Goal: Transaction & Acquisition: Obtain resource

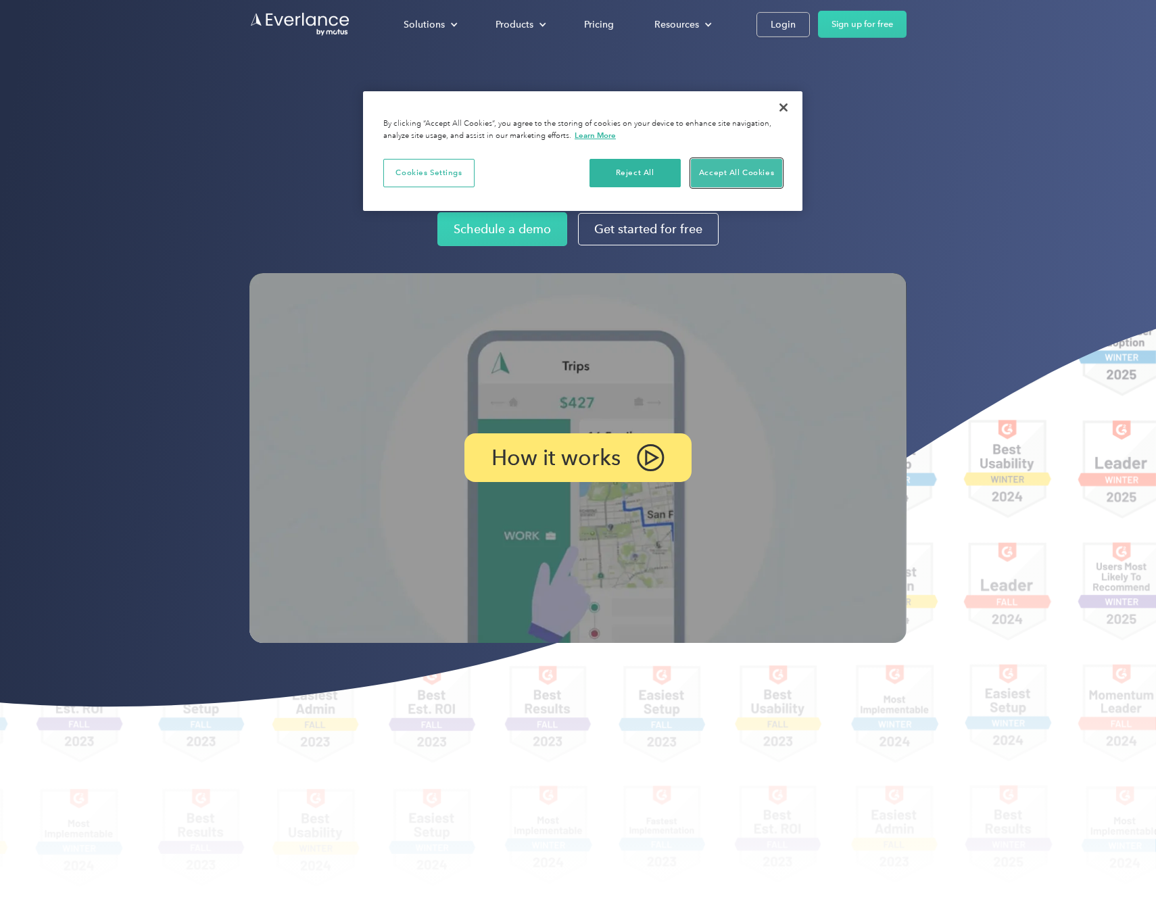
click at [719, 174] on button "Accept All Cookies" at bounding box center [736, 173] width 91 height 28
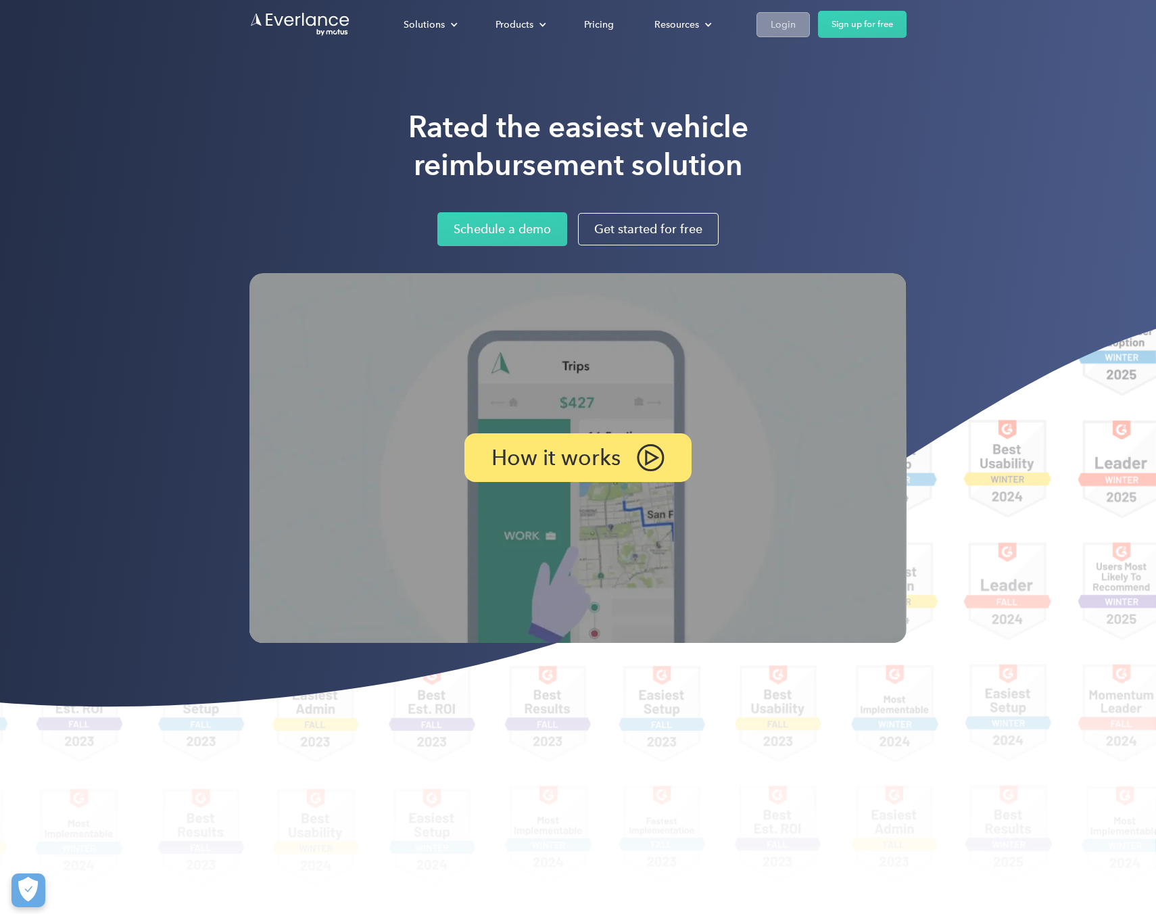
click at [782, 26] on div "Login" at bounding box center [783, 24] width 25 height 17
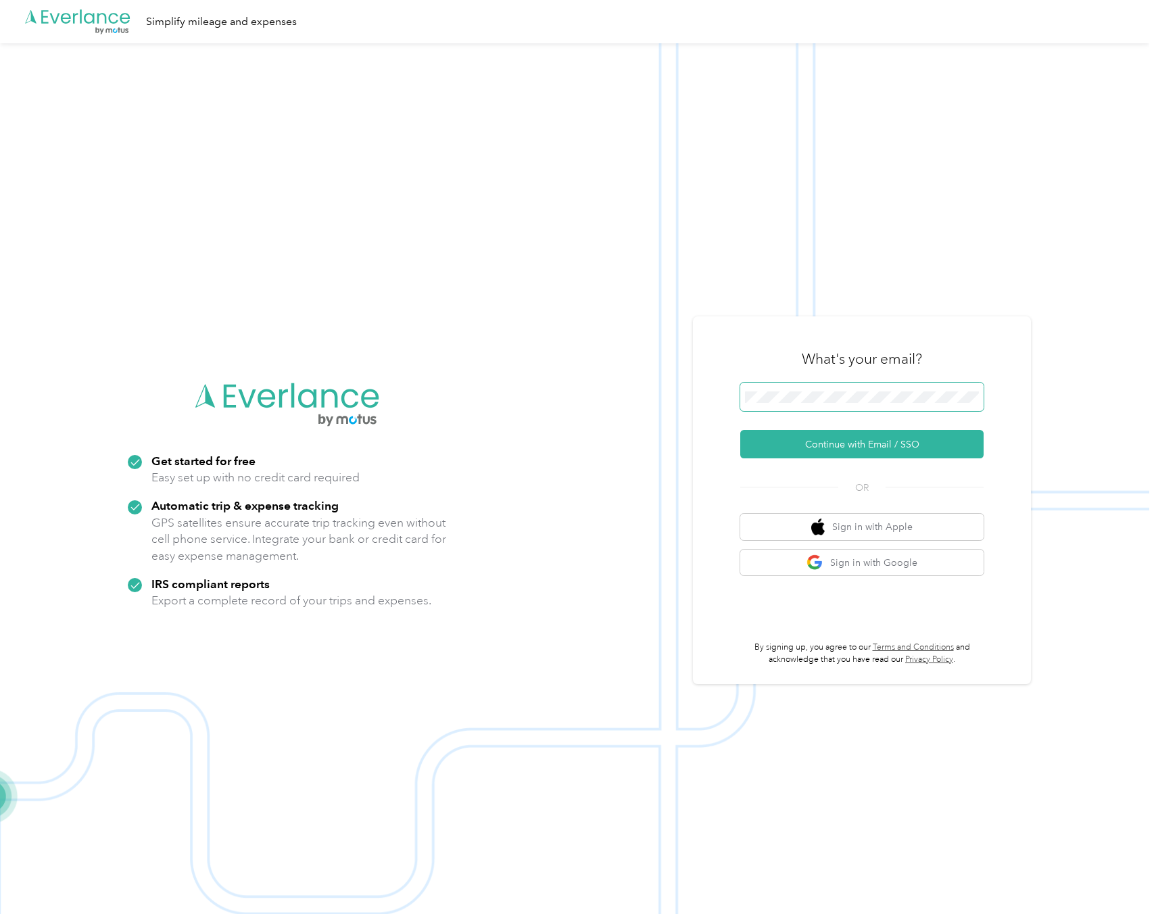
click at [737, 402] on div "What's your email? Continue with Email / SSO OR Sign in with Apple Sign in with…" at bounding box center [862, 500] width 338 height 368
click at [836, 445] on button "Continue with Email / SSO" at bounding box center [861, 444] width 243 height 28
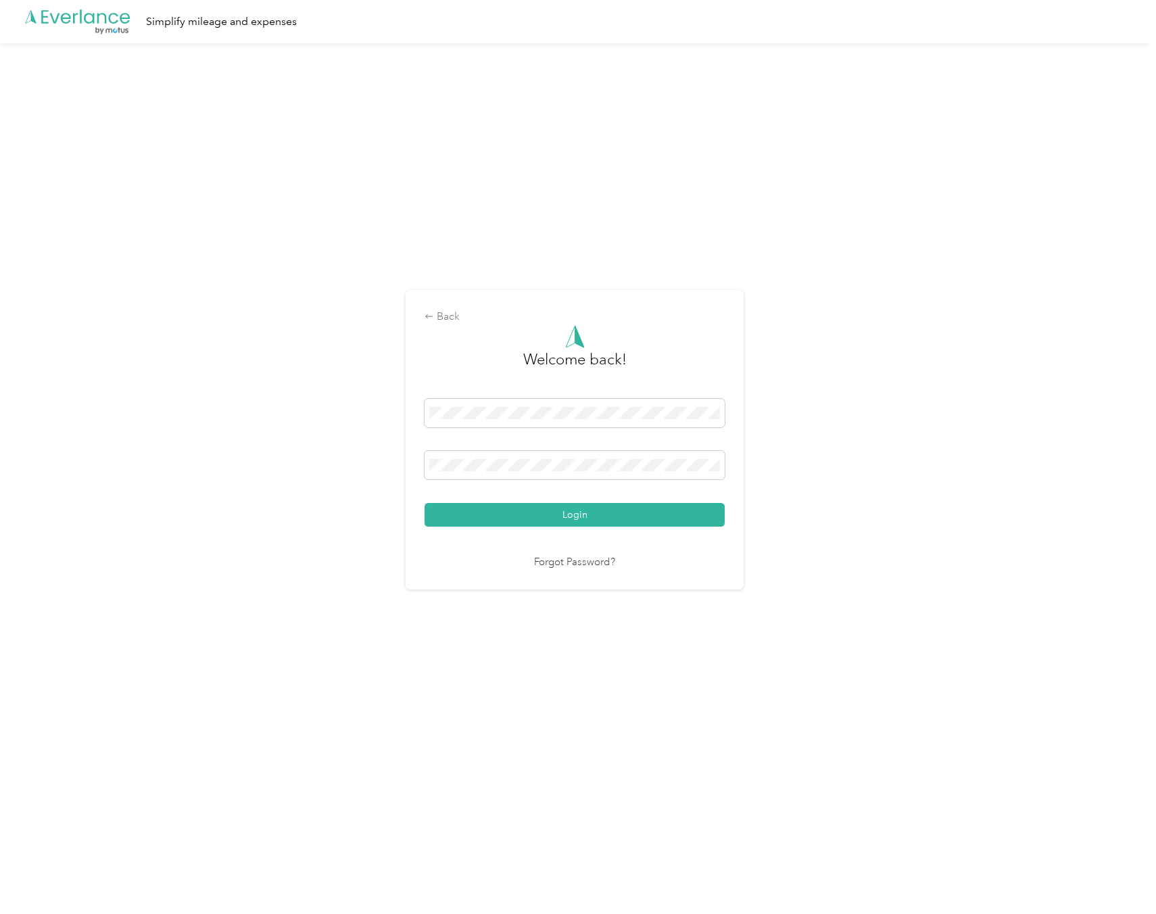
click at [425, 503] on button "Login" at bounding box center [575, 515] width 300 height 24
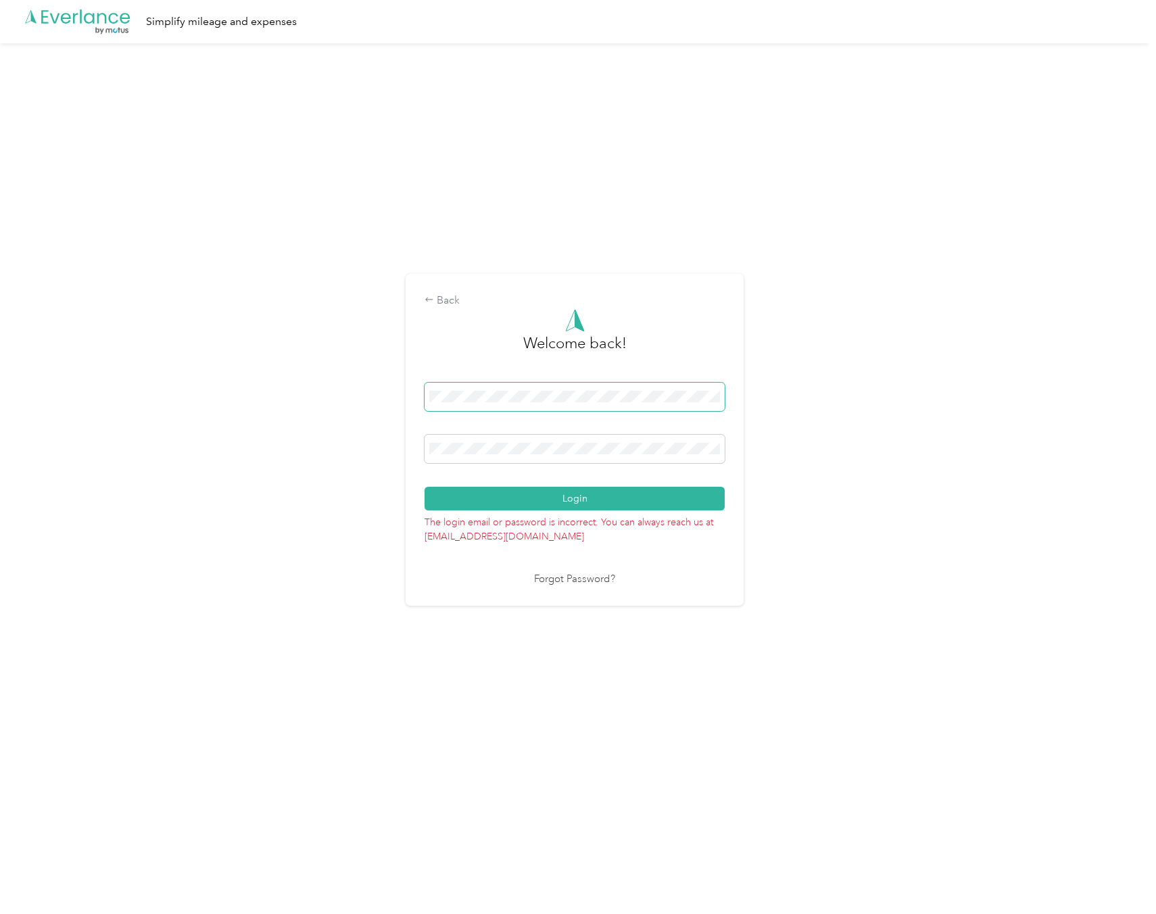
click at [454, 370] on form "Welcome back! Login The login email or password is incorrect. You can always re…" at bounding box center [575, 426] width 300 height 235
click at [352, 441] on div "Back Welcome back! Login The login email or password is incorrect. You can alwa…" at bounding box center [574, 445] width 1149 height 804
click at [425, 487] on button "Login" at bounding box center [575, 499] width 300 height 24
click at [414, 393] on div "Back Welcome back! Login The login email or password is incorrect. You can alwa…" at bounding box center [575, 440] width 338 height 332
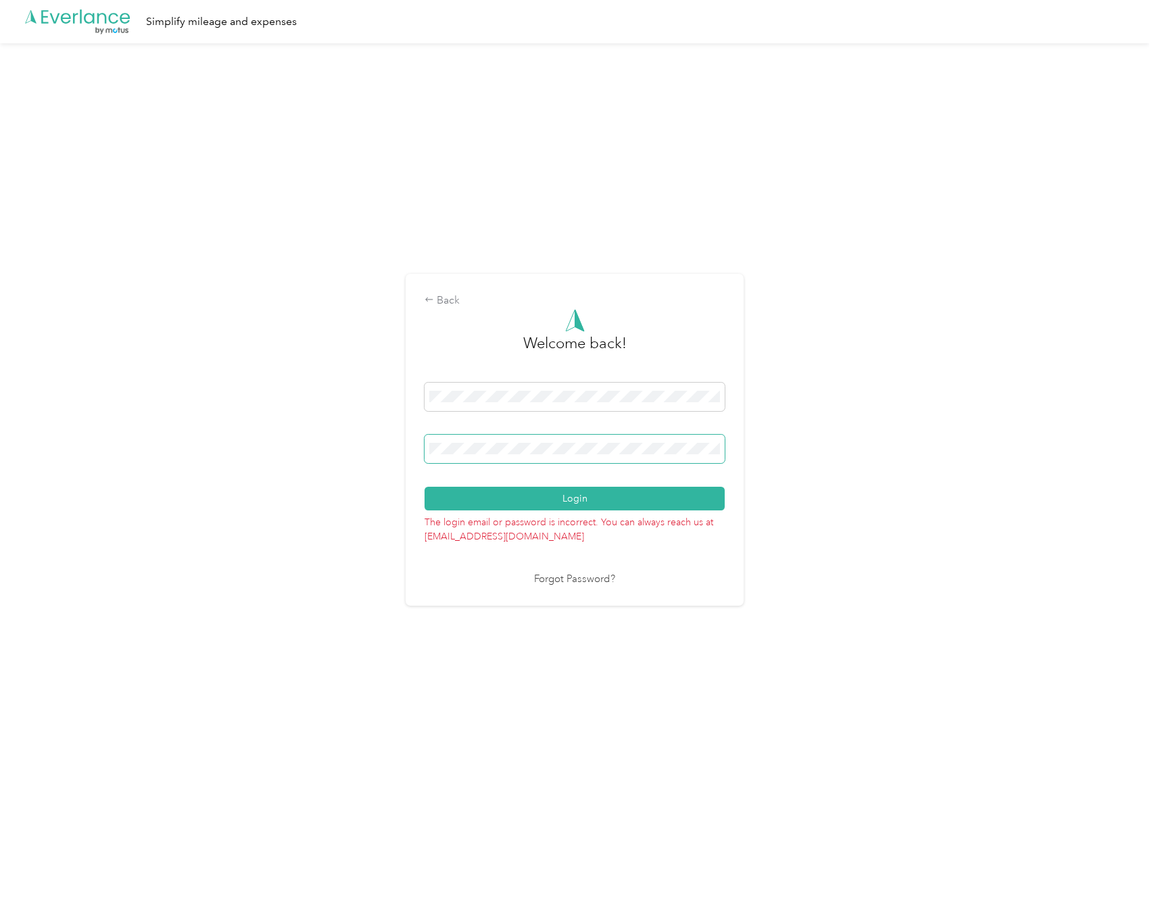
click at [339, 452] on div "Back Welcome back! Login The login email or password is incorrect. You can alwa…" at bounding box center [574, 445] width 1149 height 804
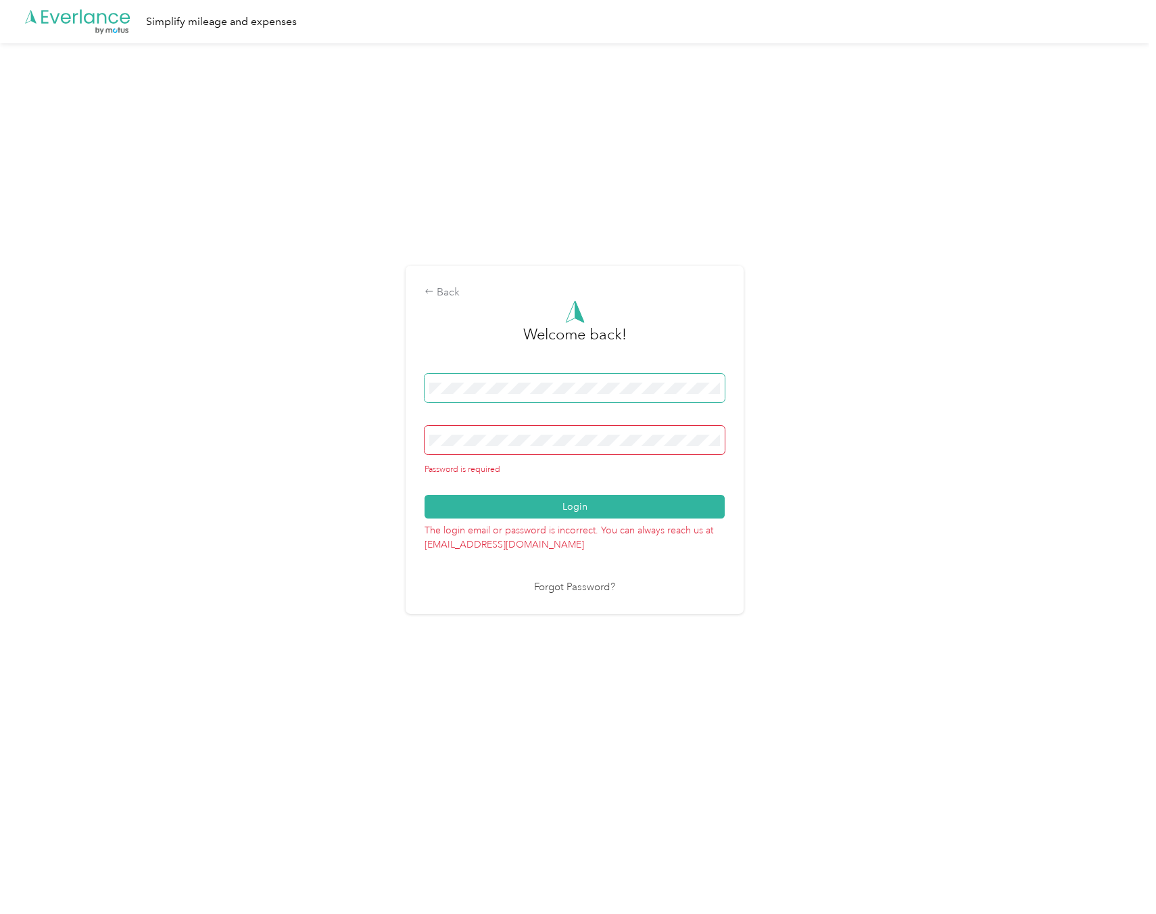
click at [398, 393] on div "Back Welcome back! Password is required Login The login email or password is in…" at bounding box center [574, 445] width 1149 height 804
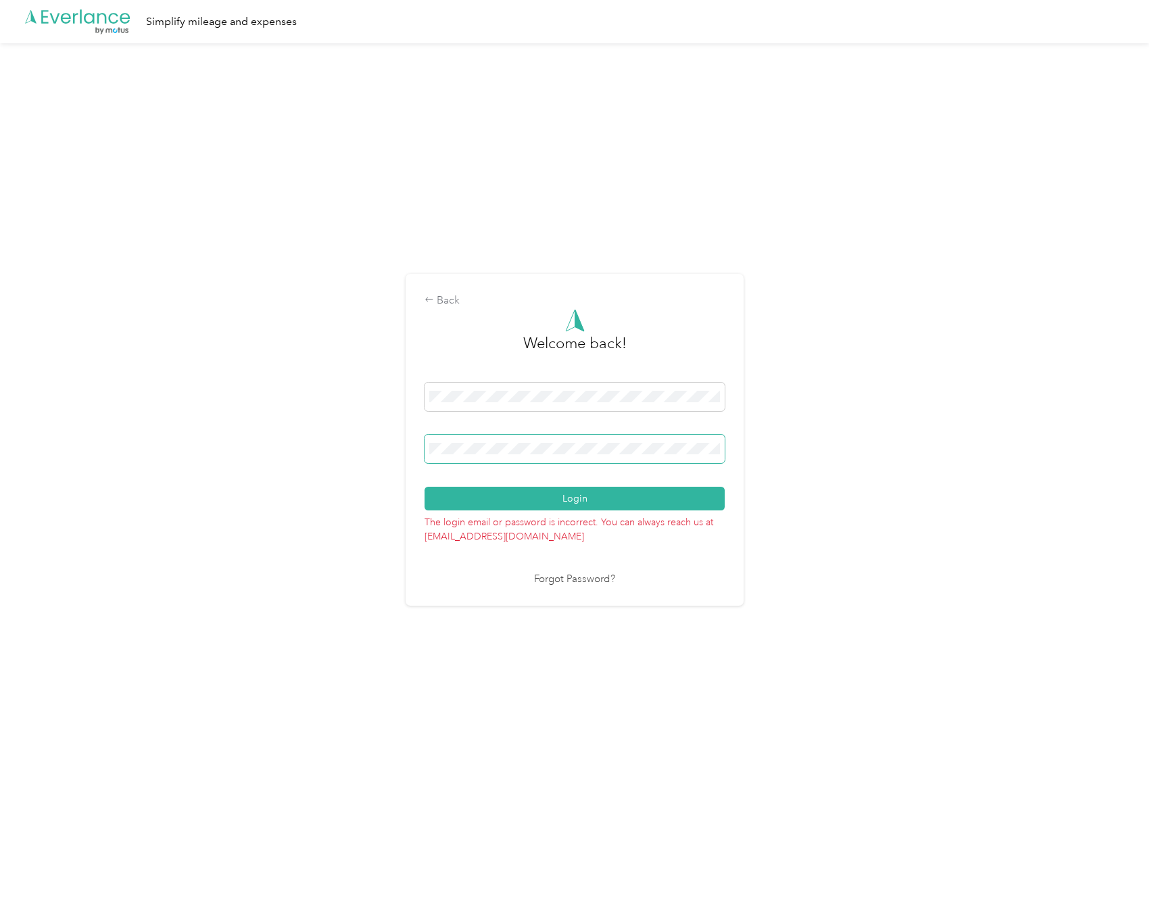
click at [425, 487] on button "Login" at bounding box center [575, 499] width 300 height 24
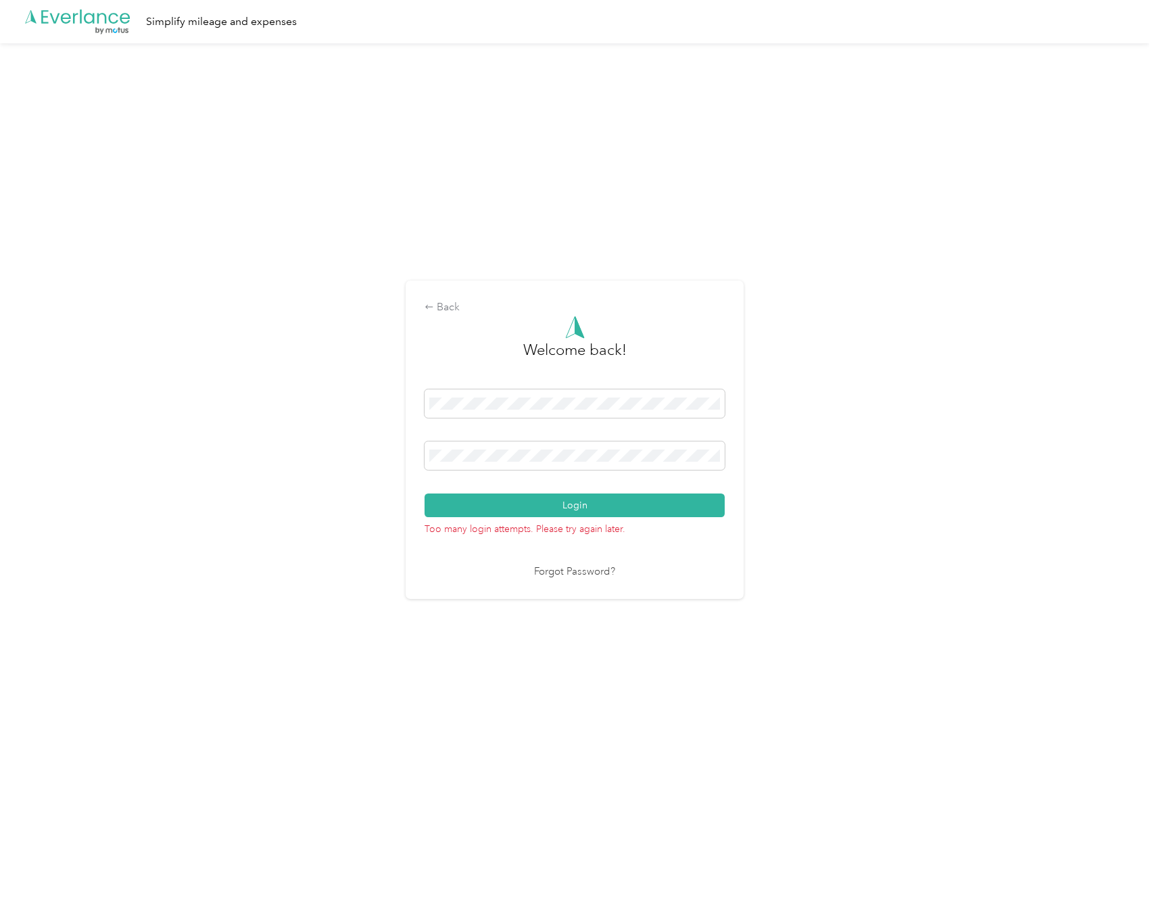
click at [591, 564] on link "Forgot Password?" at bounding box center [574, 572] width 81 height 16
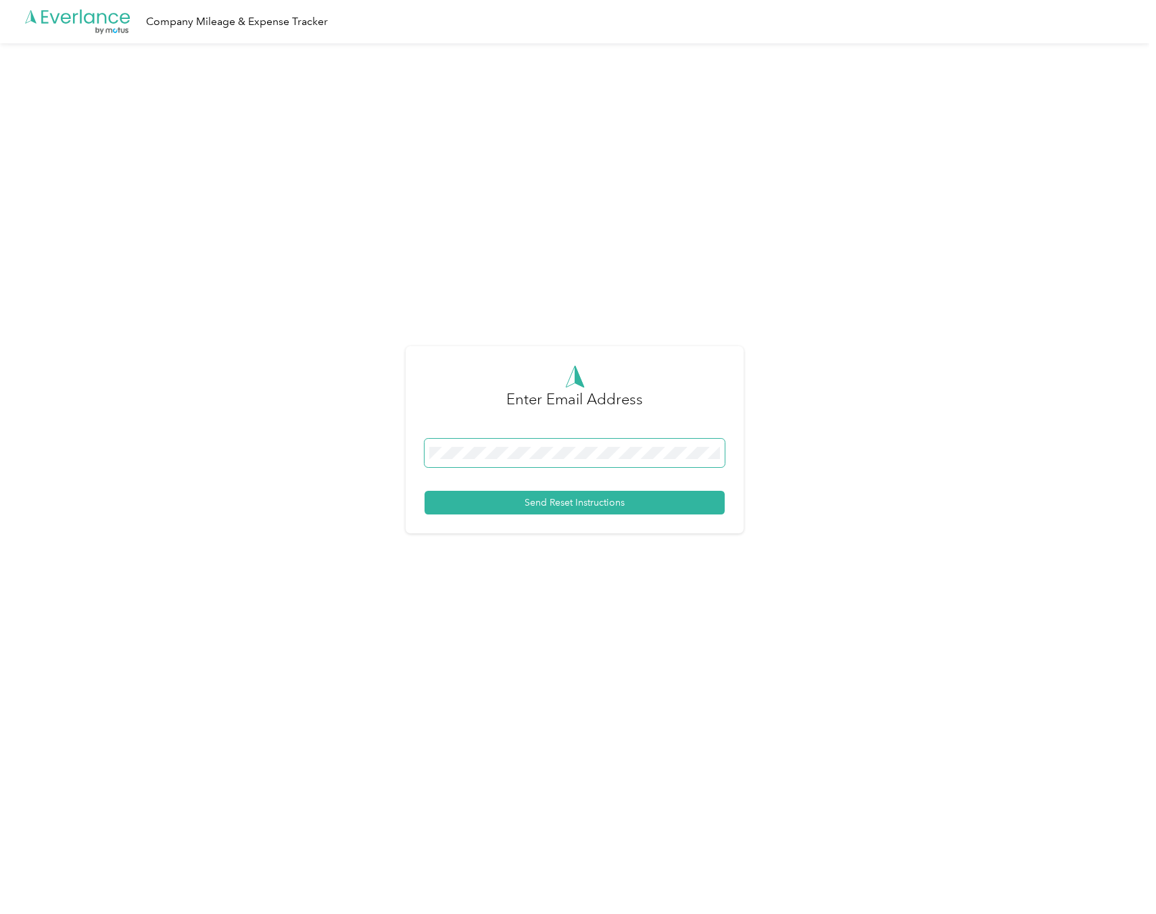
click at [615, 443] on span at bounding box center [575, 453] width 300 height 28
click at [562, 495] on button "Send Reset Instructions" at bounding box center [575, 503] width 300 height 24
click at [99, 12] on icon ".cls-1 { fill: #00adee; } .cls-2 { fill: #fff; } .cls-3 { fill: #707372; } .cls…" at bounding box center [78, 22] width 108 height 28
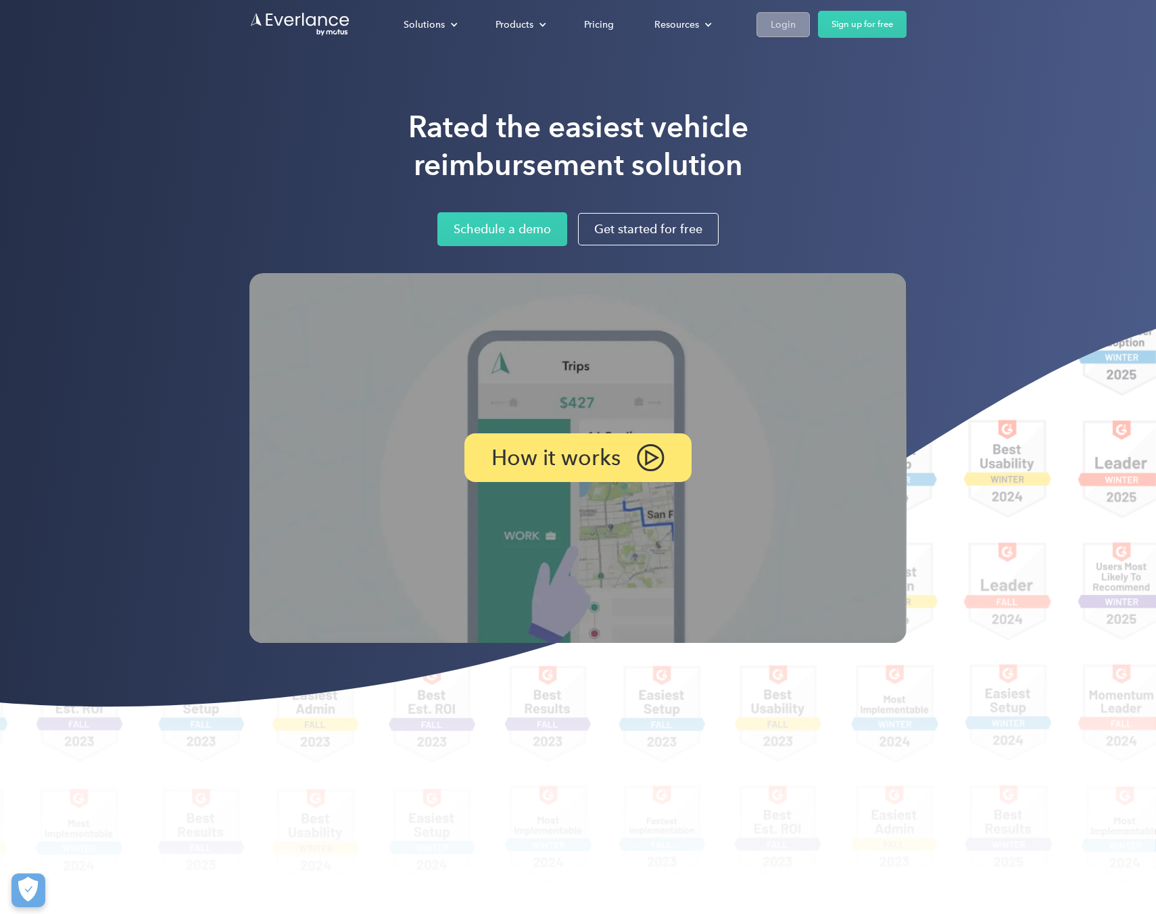
click at [764, 18] on link "Login" at bounding box center [782, 24] width 53 height 25
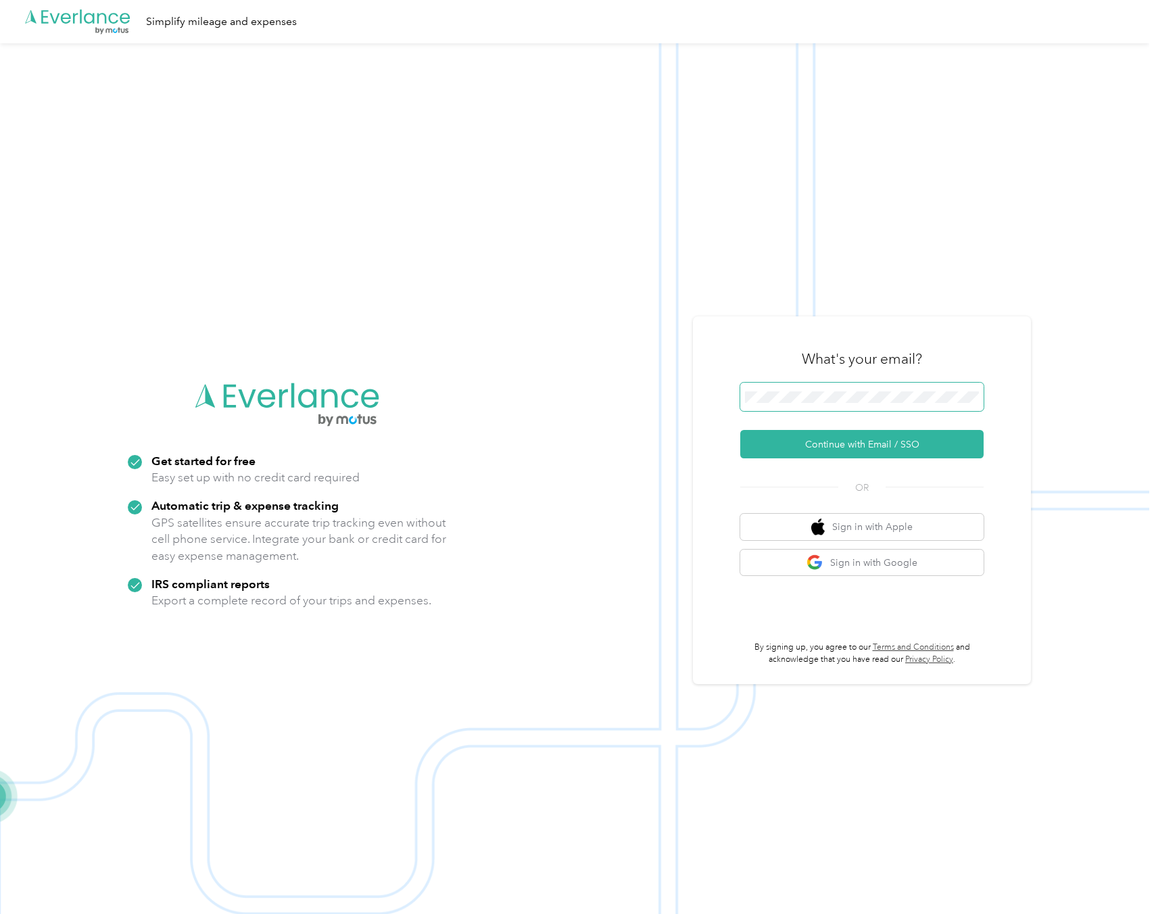
click at [800, 404] on span at bounding box center [861, 397] width 243 height 28
click at [821, 438] on button "Continue with Email / SSO" at bounding box center [861, 444] width 243 height 28
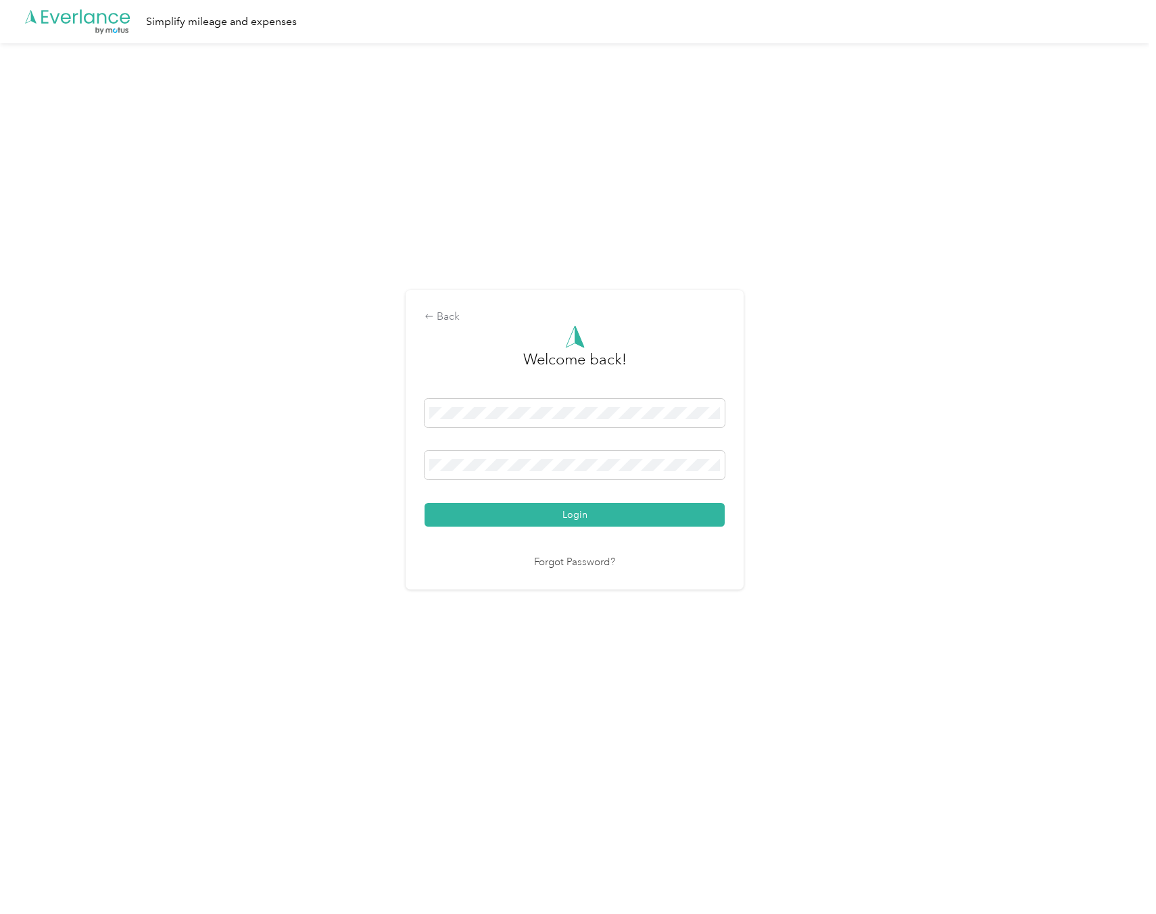
click at [425, 503] on button "Login" at bounding box center [575, 515] width 300 height 24
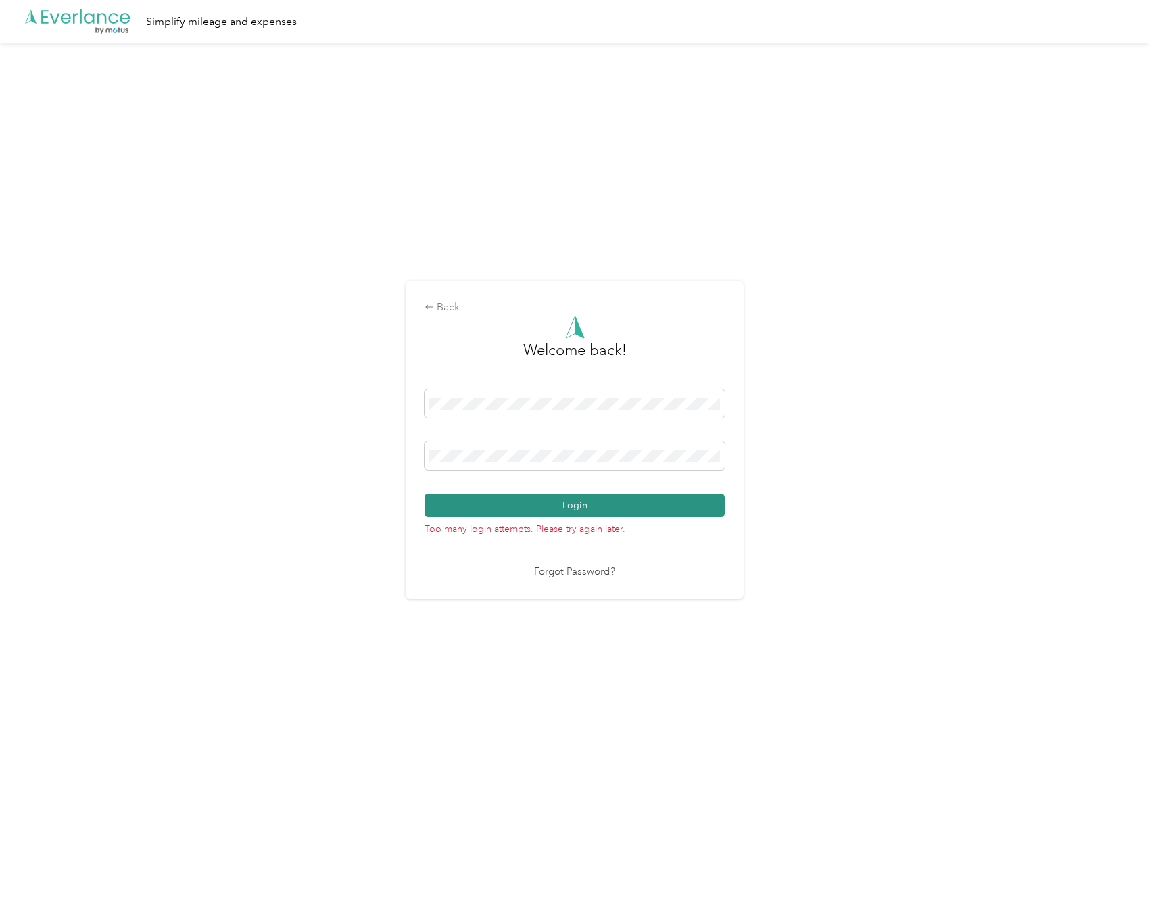
click at [531, 500] on button "Login" at bounding box center [575, 505] width 300 height 24
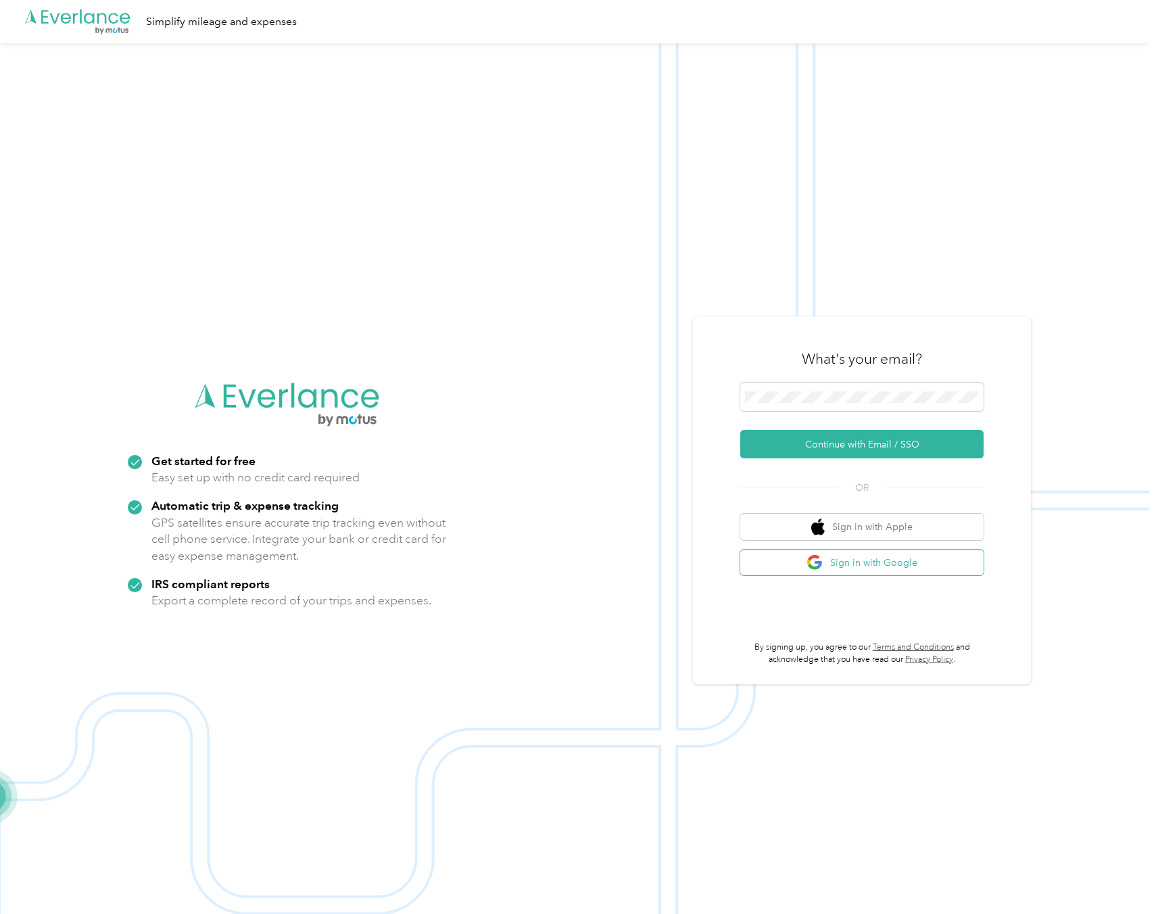
click at [895, 565] on button "Sign in with Google" at bounding box center [861, 563] width 243 height 26
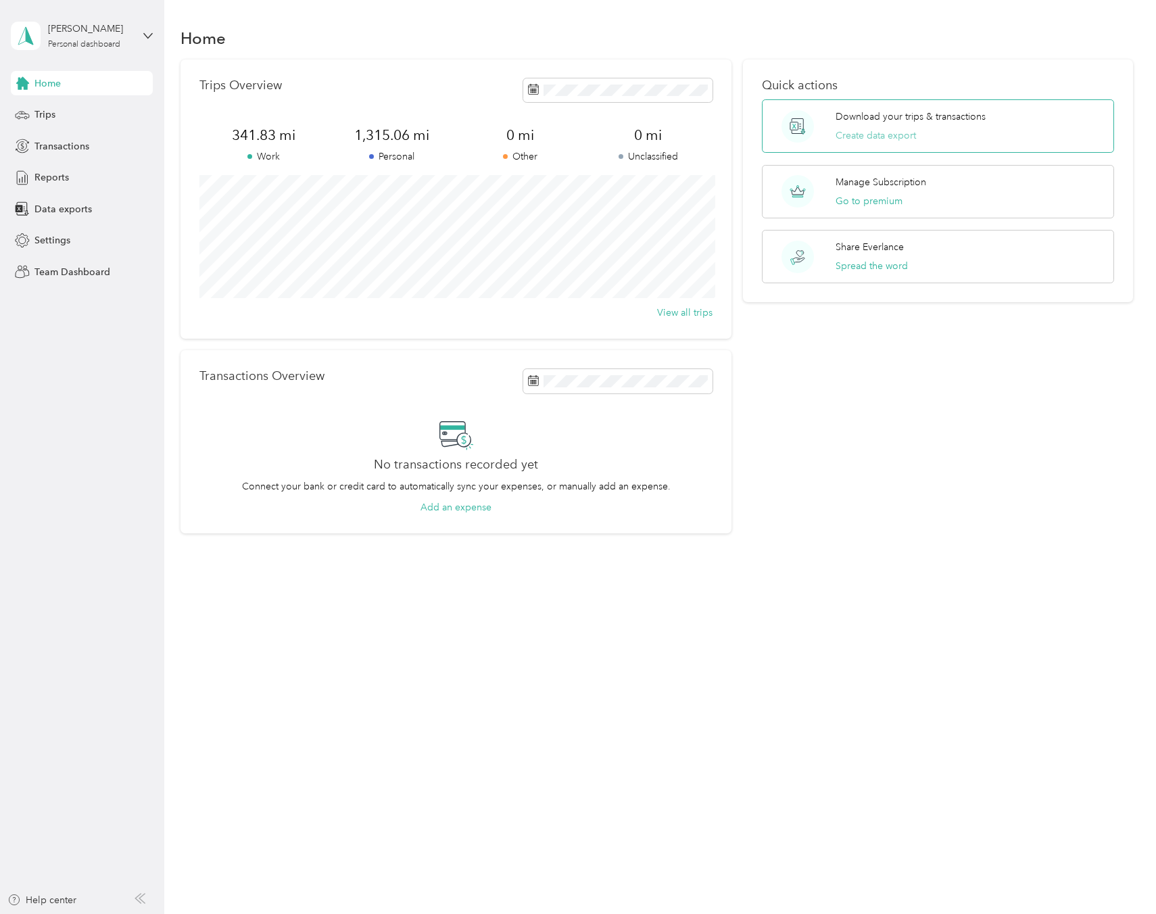
click at [886, 139] on button "Create data export" at bounding box center [876, 135] width 80 height 14
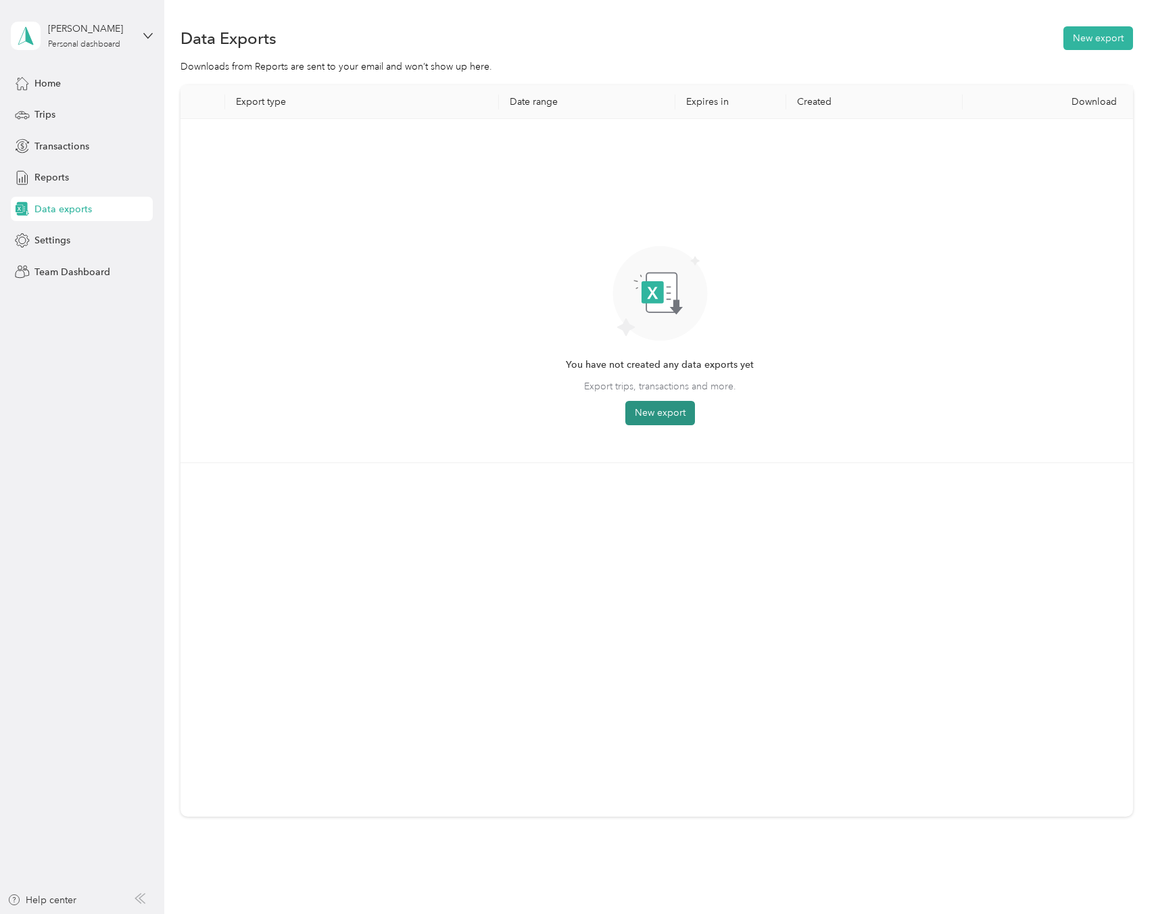
click at [652, 409] on button "New export" at bounding box center [660, 413] width 70 height 24
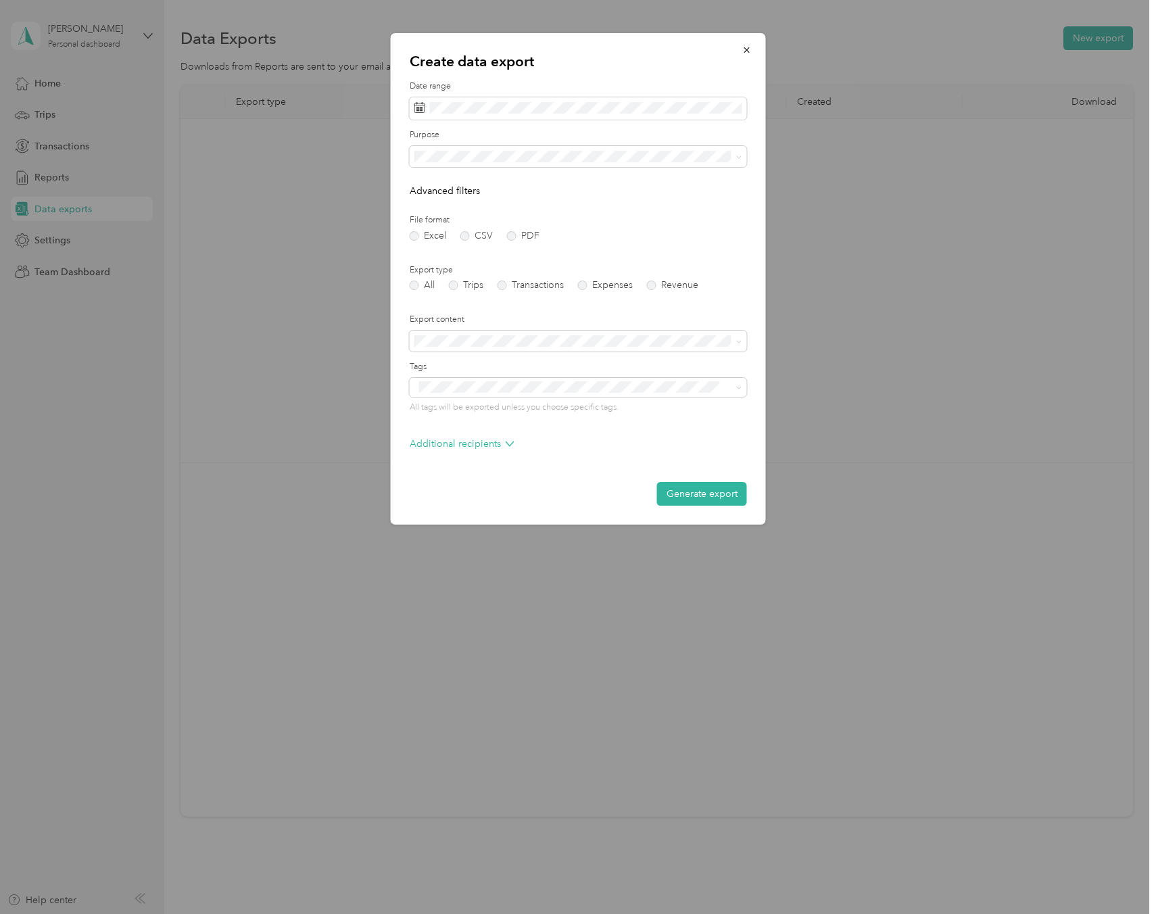
click at [481, 205] on div "Work" at bounding box center [578, 204] width 318 height 14
click at [512, 237] on label "PDF" at bounding box center [523, 235] width 32 height 9
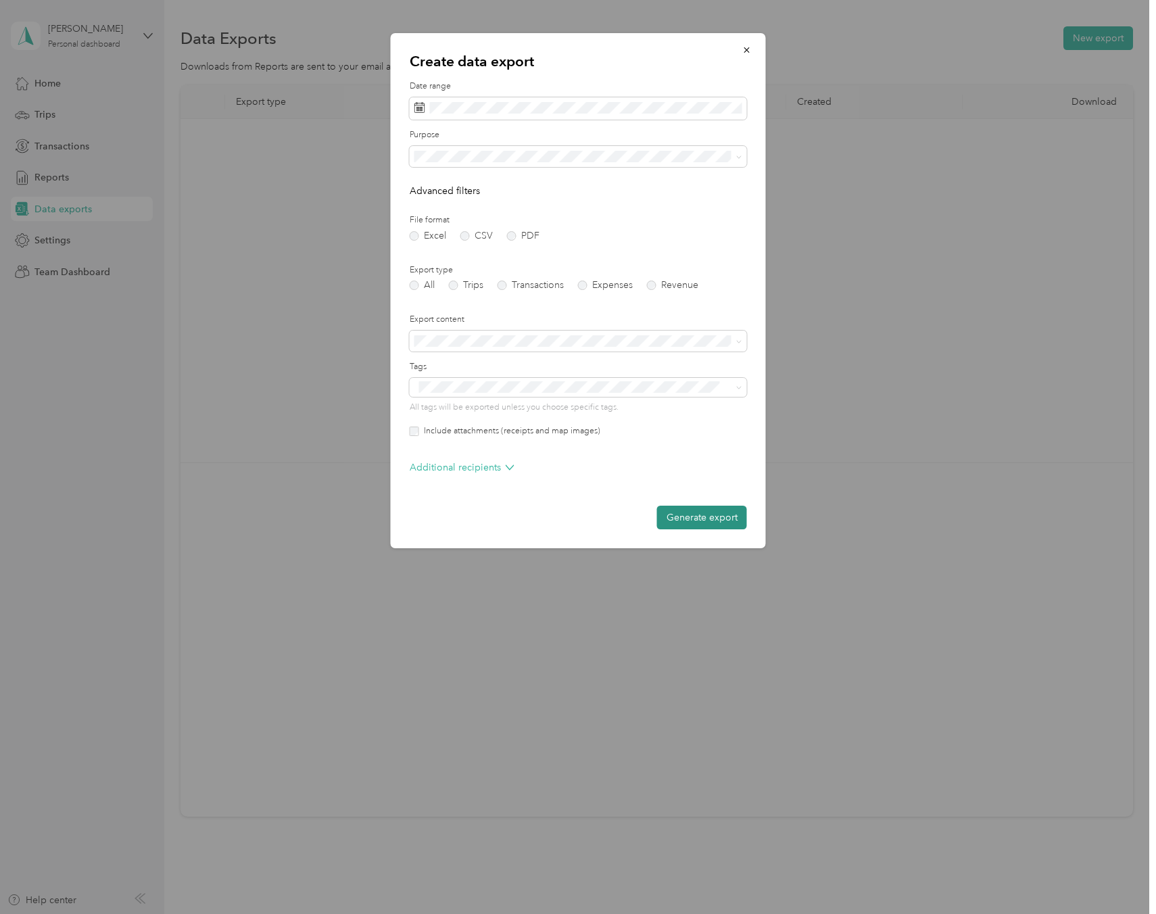
click at [702, 519] on button "Generate export" at bounding box center [702, 518] width 90 height 24
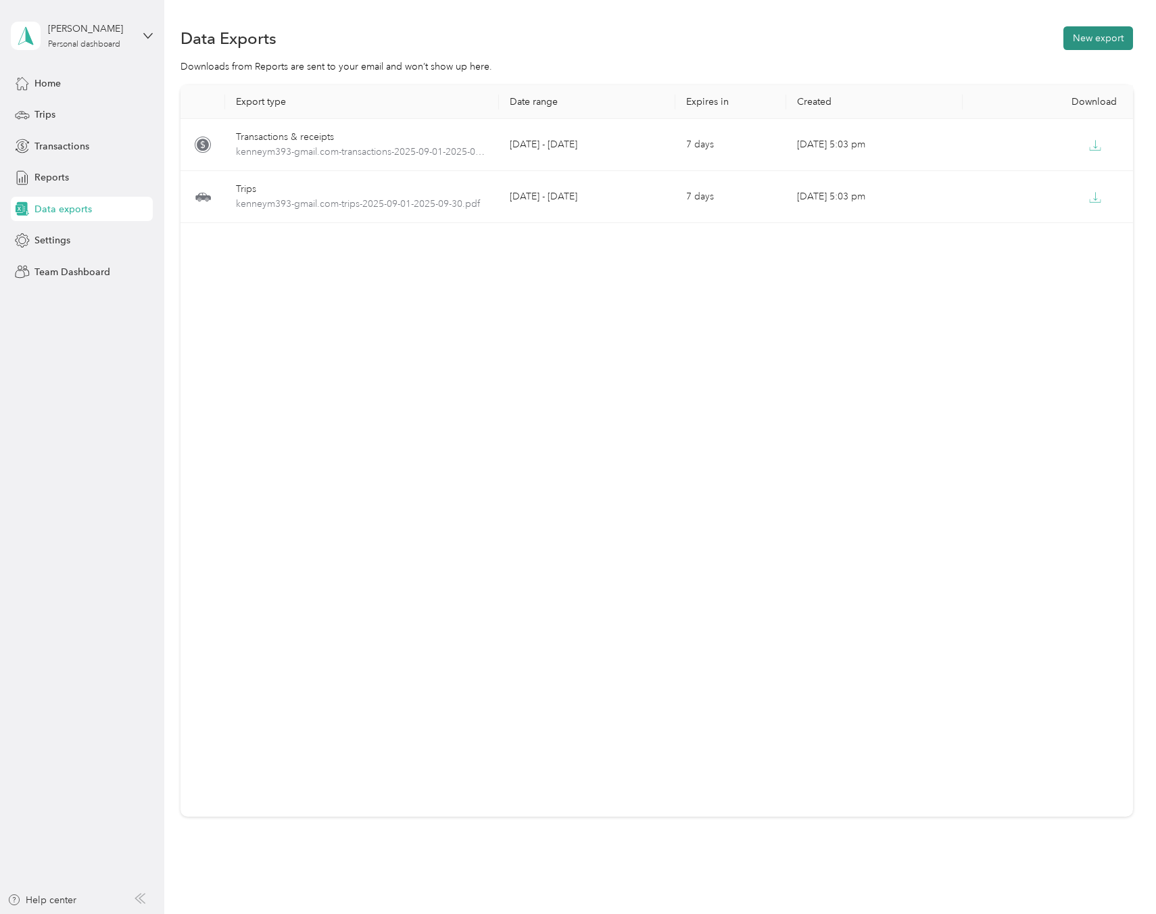
click at [1106, 41] on button "New export" at bounding box center [1098, 38] width 70 height 24
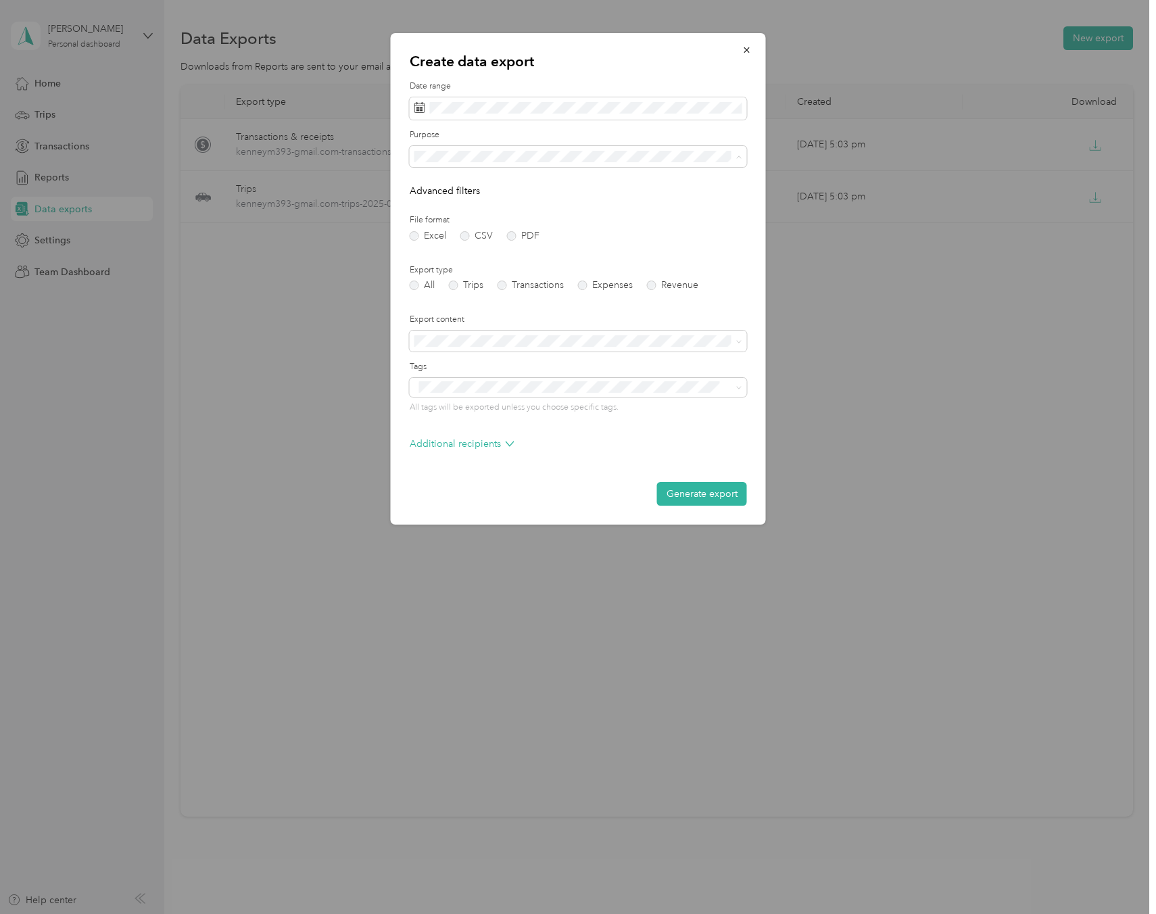
click at [466, 207] on li "Work" at bounding box center [578, 204] width 337 height 24
click at [450, 285] on label "Trips" at bounding box center [466, 285] width 34 height 9
click at [510, 232] on label "PDF" at bounding box center [523, 235] width 32 height 9
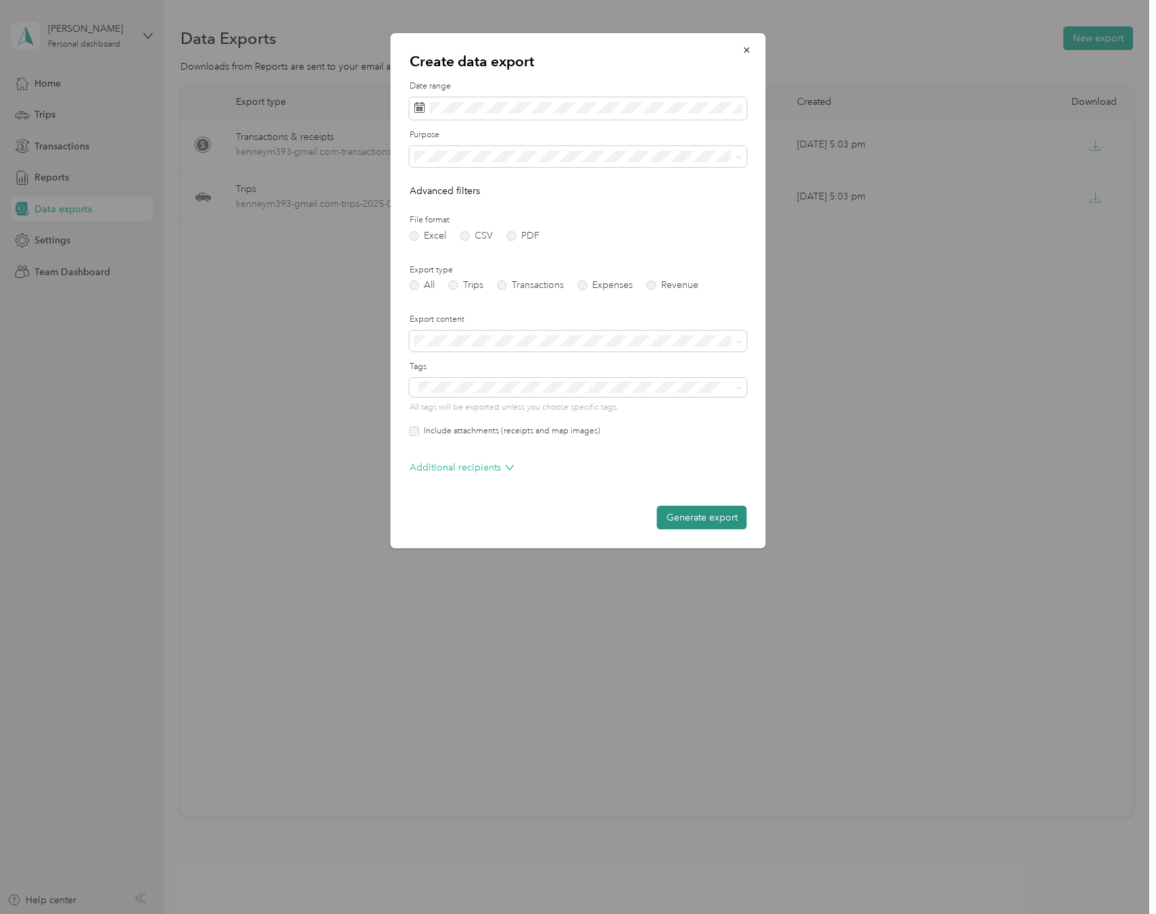
click at [696, 521] on button "Generate export" at bounding box center [702, 518] width 90 height 24
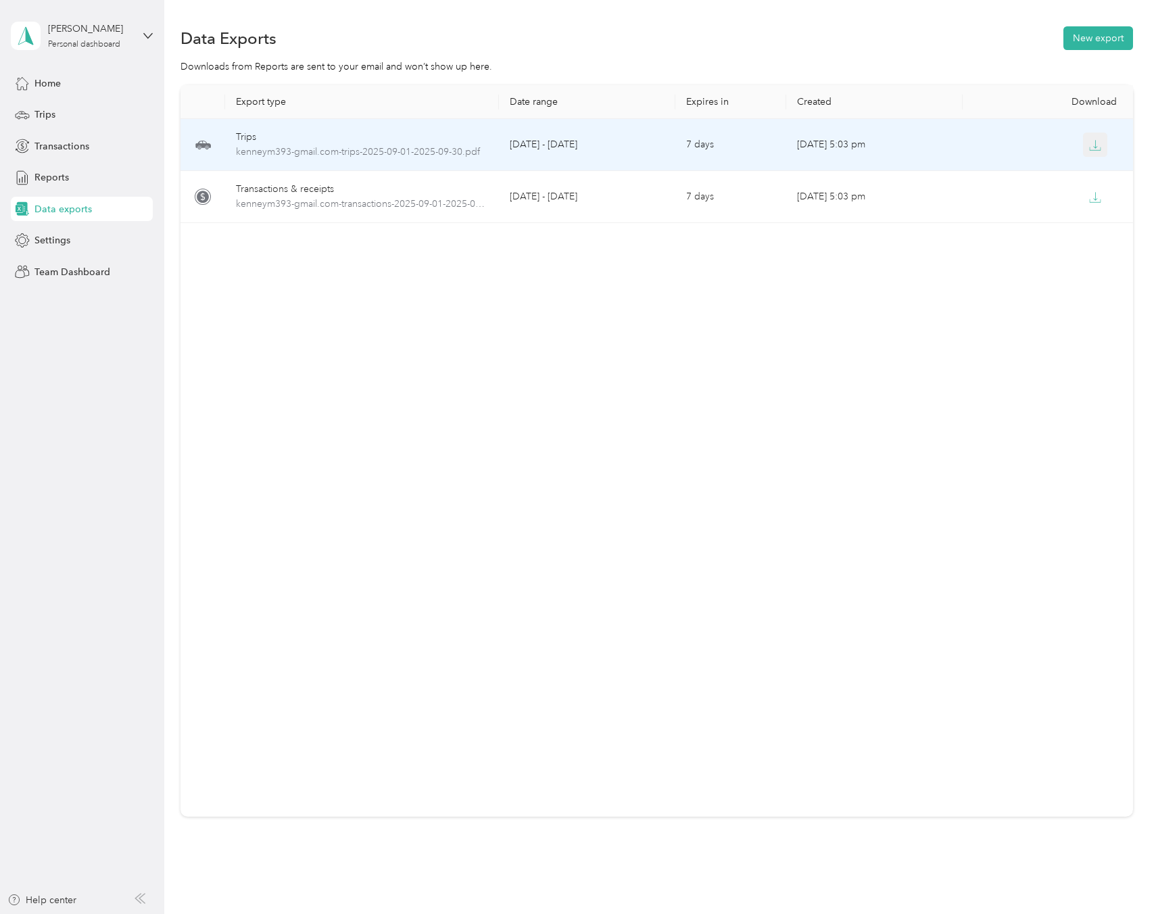
click at [1100, 146] on icon "button" at bounding box center [1095, 145] width 12 height 12
